Goal: Transaction & Acquisition: Purchase product/service

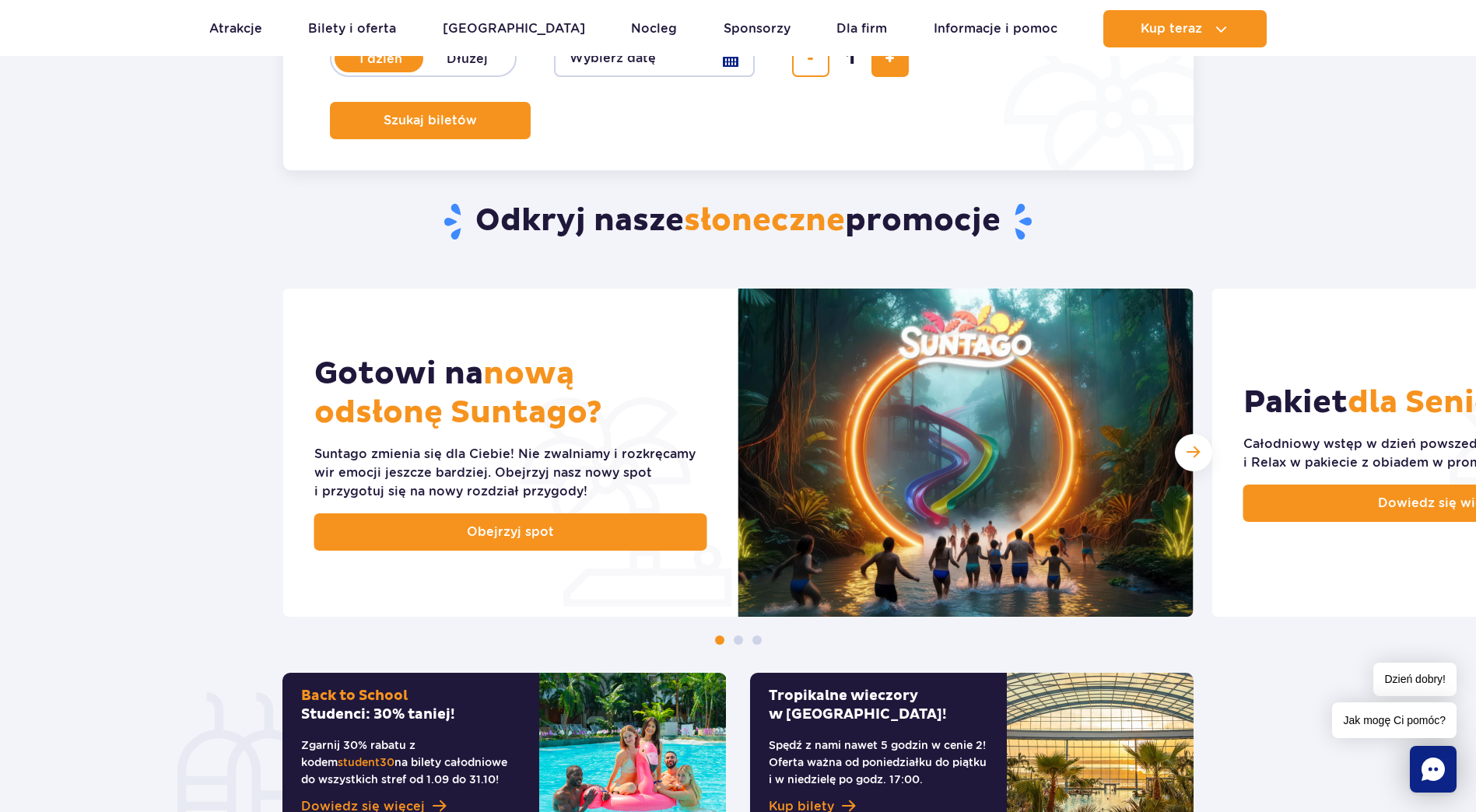
scroll to position [155, 0]
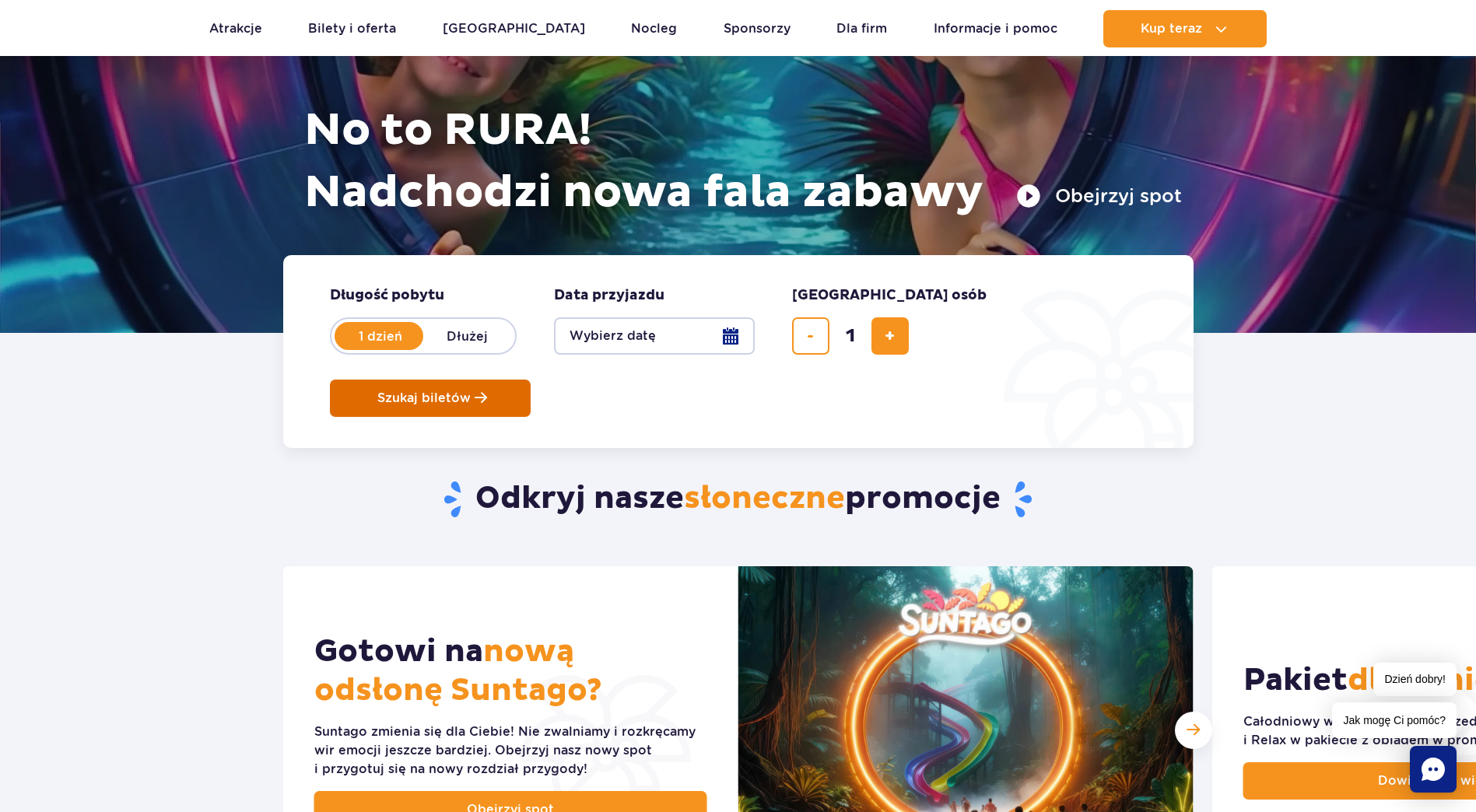
click at [471, 391] on span "Szukaj biletów" at bounding box center [424, 398] width 93 height 14
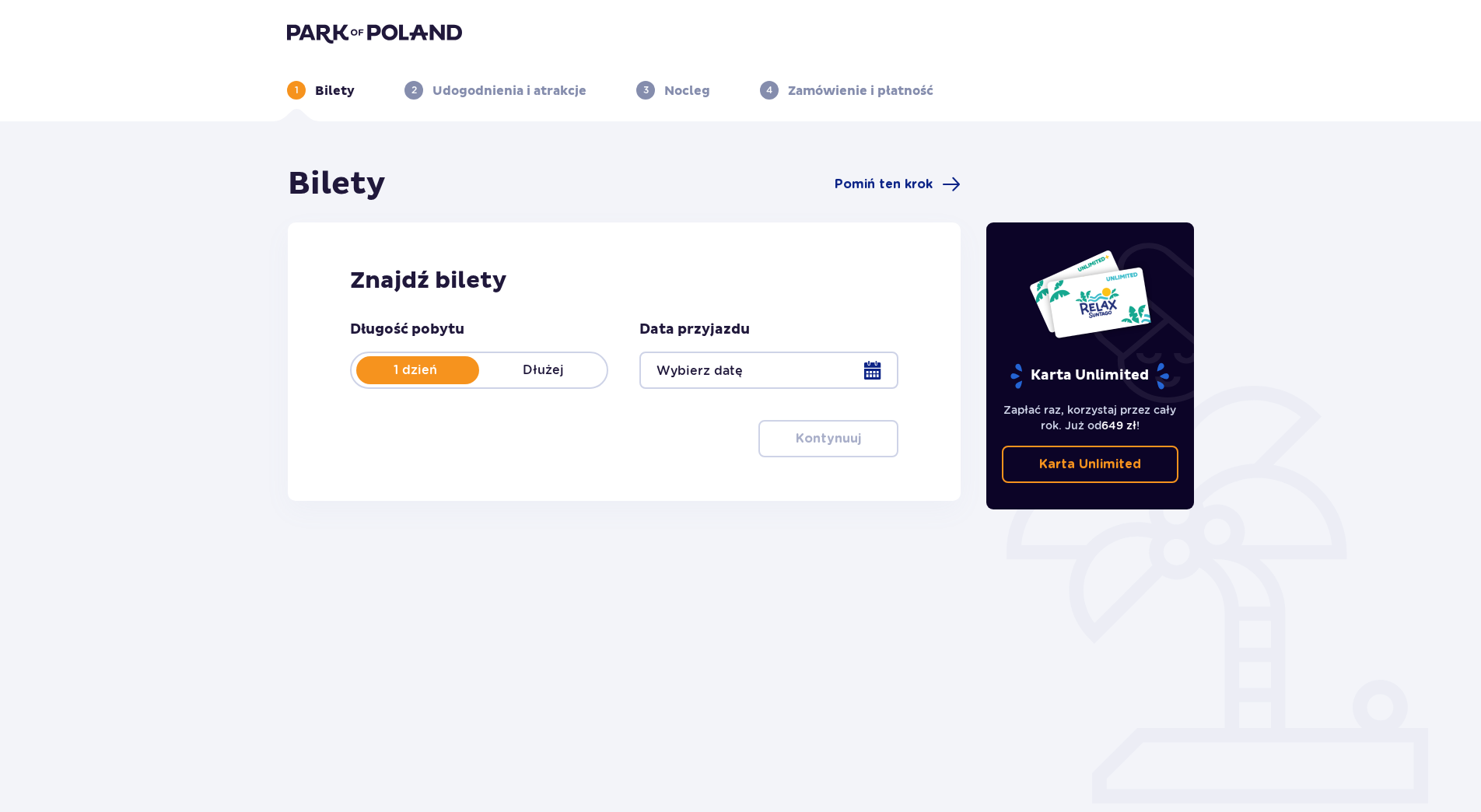
click at [809, 365] on div at bounding box center [768, 369] width 258 height 37
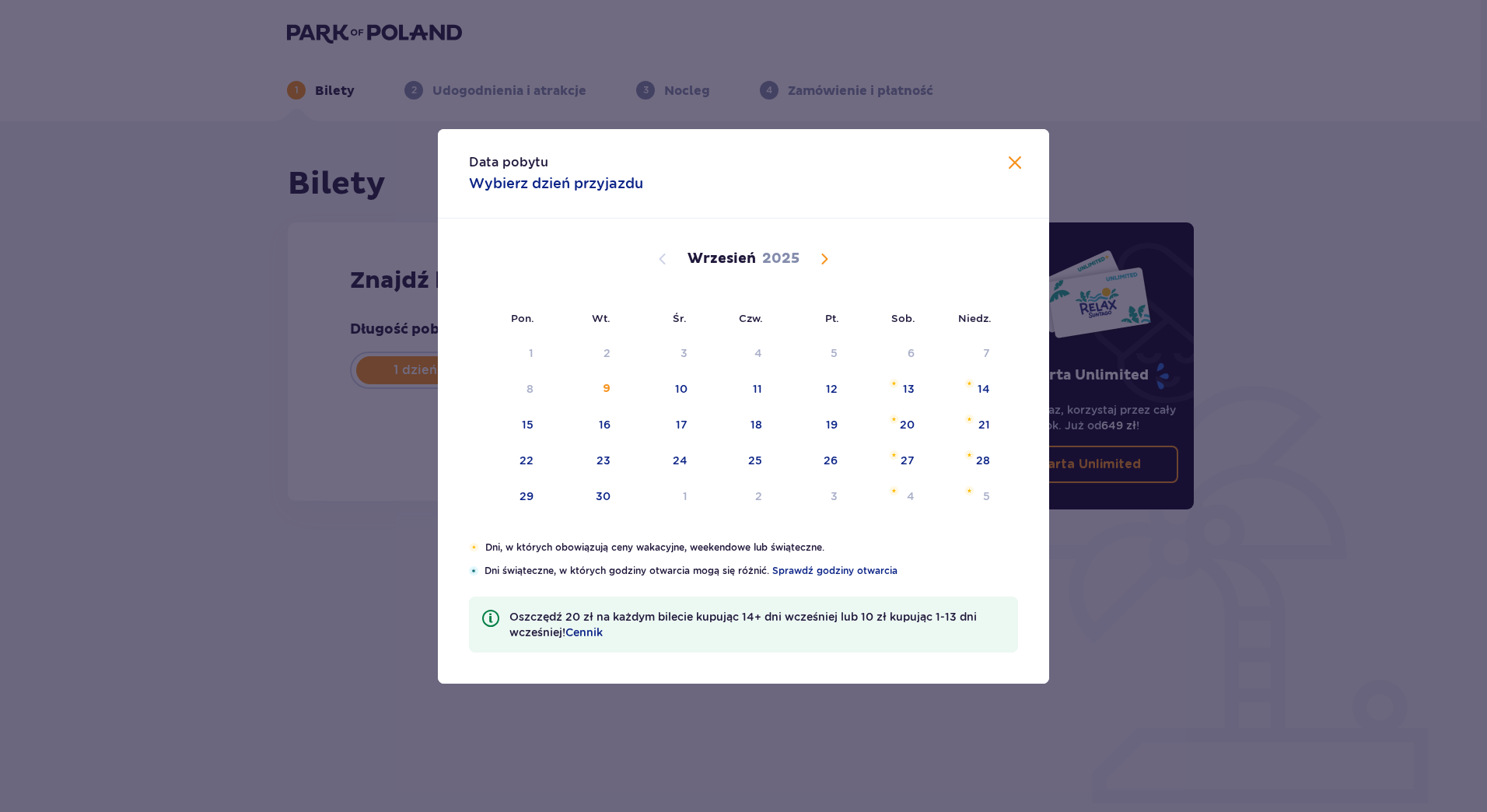
click at [816, 262] on span "Calendar" at bounding box center [824, 259] width 18 height 18
click at [1016, 165] on span at bounding box center [1015, 163] width 18 height 18
